Goal: Task Accomplishment & Management: Complete application form

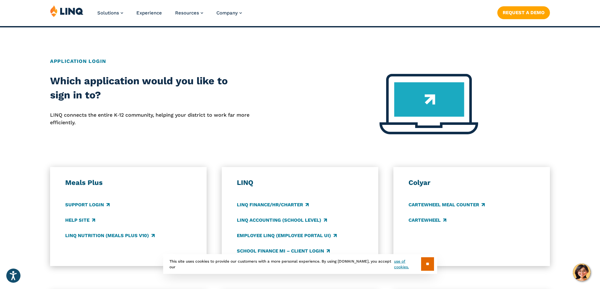
scroll to position [273, 0]
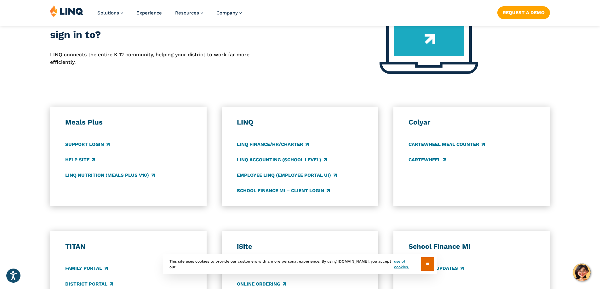
click at [485, 166] on html "Press Alt+1 for screen-reader mode, Alt+0 to cancel Accessibility Screen-Reader…" at bounding box center [300, 229] width 600 height 1005
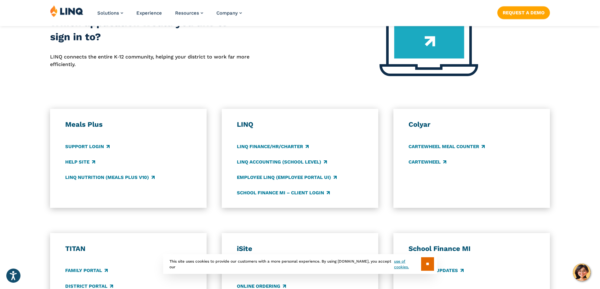
scroll to position [277, 0]
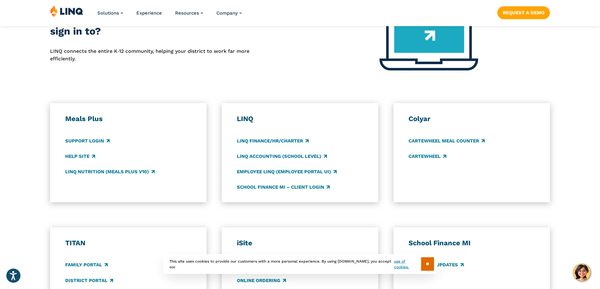
click at [149, 154] on div "Help Site" at bounding box center [128, 156] width 127 height 7
click at [88, 259] on div "TITAN Family Portal District Portal" at bounding box center [128, 262] width 127 height 46
click at [80, 242] on h3 "TITAN" at bounding box center [128, 243] width 127 height 9
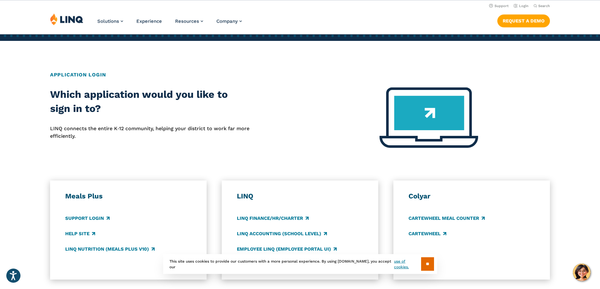
scroll to position [191, 0]
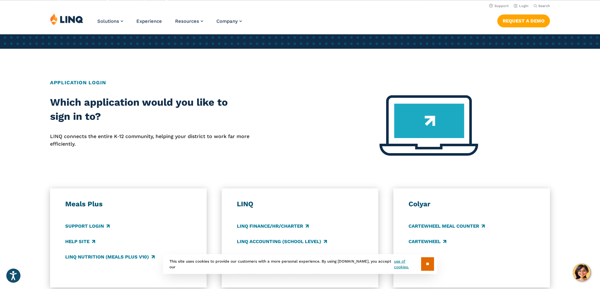
click at [419, 118] on img at bounding box center [428, 125] width 99 height 60
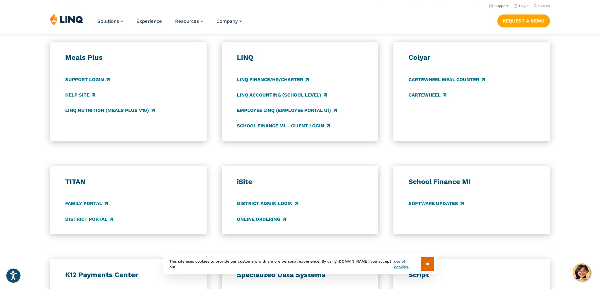
scroll to position [298, 0]
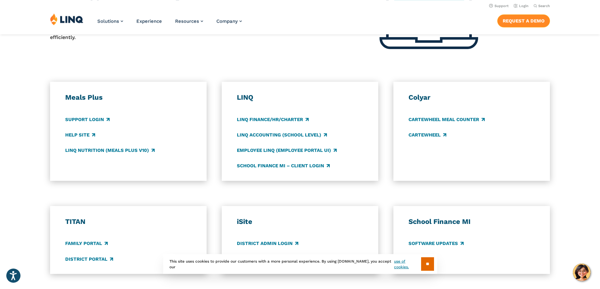
click at [528, 24] on link "Request a Demo" at bounding box center [523, 20] width 53 height 13
click at [425, 263] on input "**" at bounding box center [427, 265] width 13 height 14
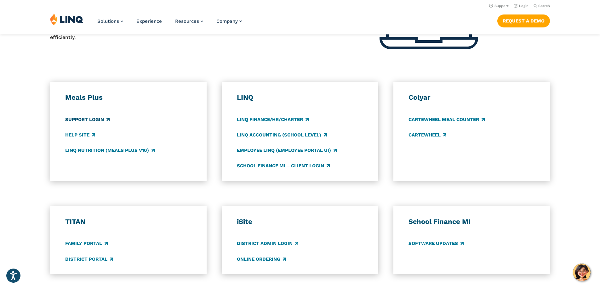
click at [99, 122] on link "Support Login" at bounding box center [87, 119] width 44 height 7
